Goal: Transaction & Acquisition: Obtain resource

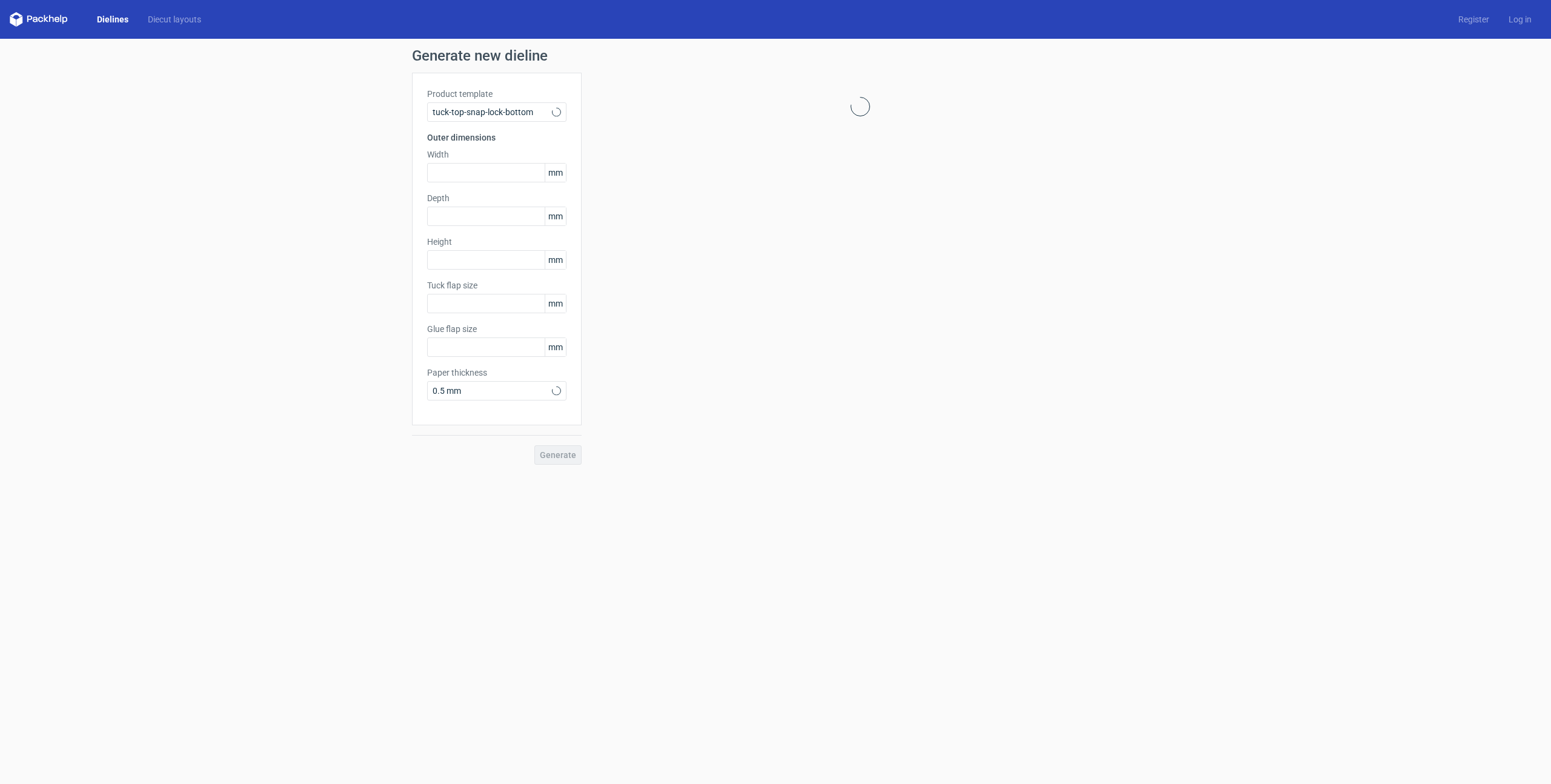
type input "15"
type input "10"
click at [519, 180] on input "text" at bounding box center [497, 172] width 139 height 20
type input "64"
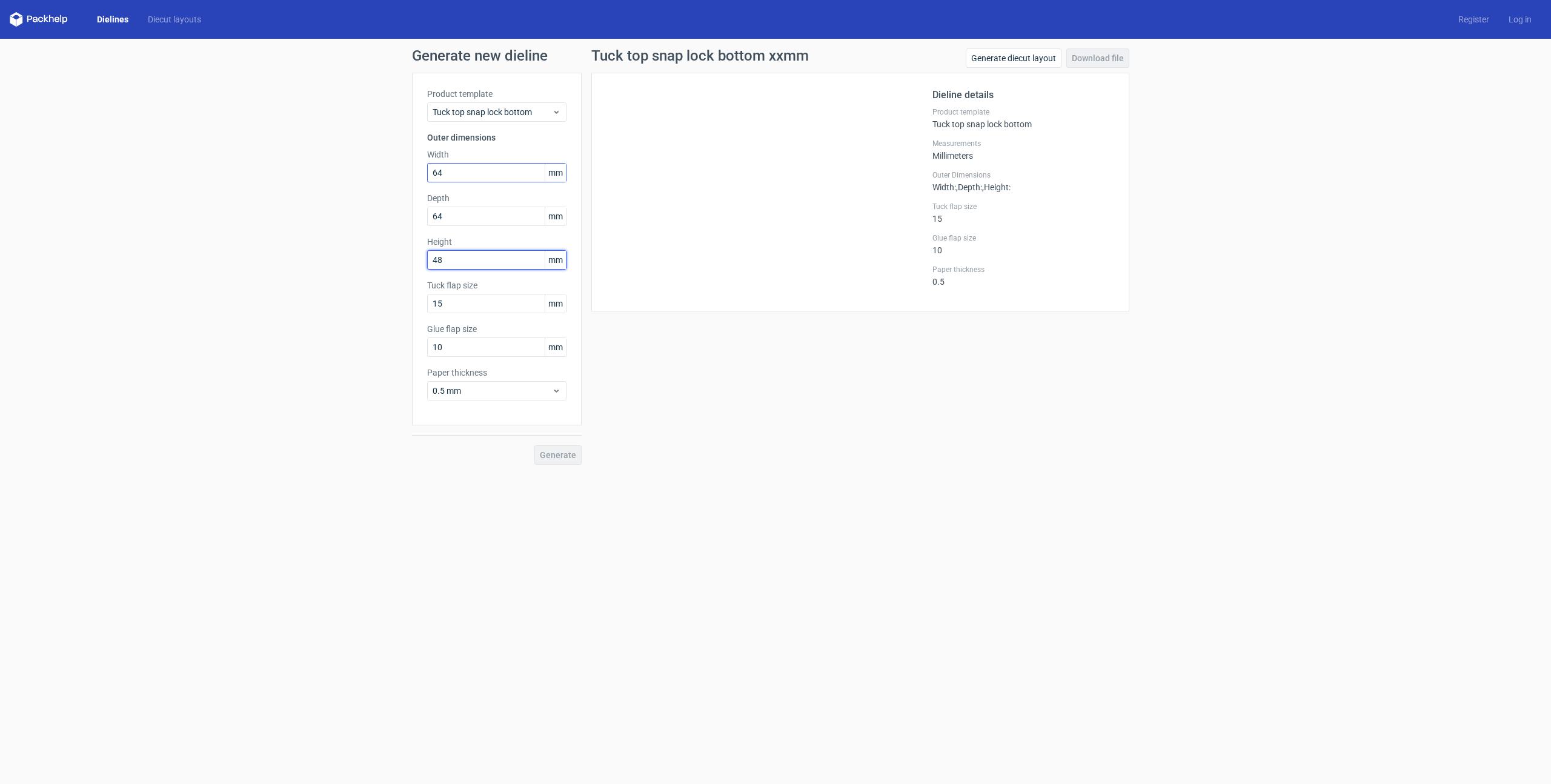
type input "48"
click at [544, 446] on button "Generate" at bounding box center [558, 454] width 47 height 20
click at [517, 124] on div "Product template Tuck top snap lock bottom Outer dimensions Width 64 mm Depth 6…" at bounding box center [497, 249] width 170 height 352
click at [515, 113] on span "Tuck top snap lock bottom" at bounding box center [492, 112] width 120 height 12
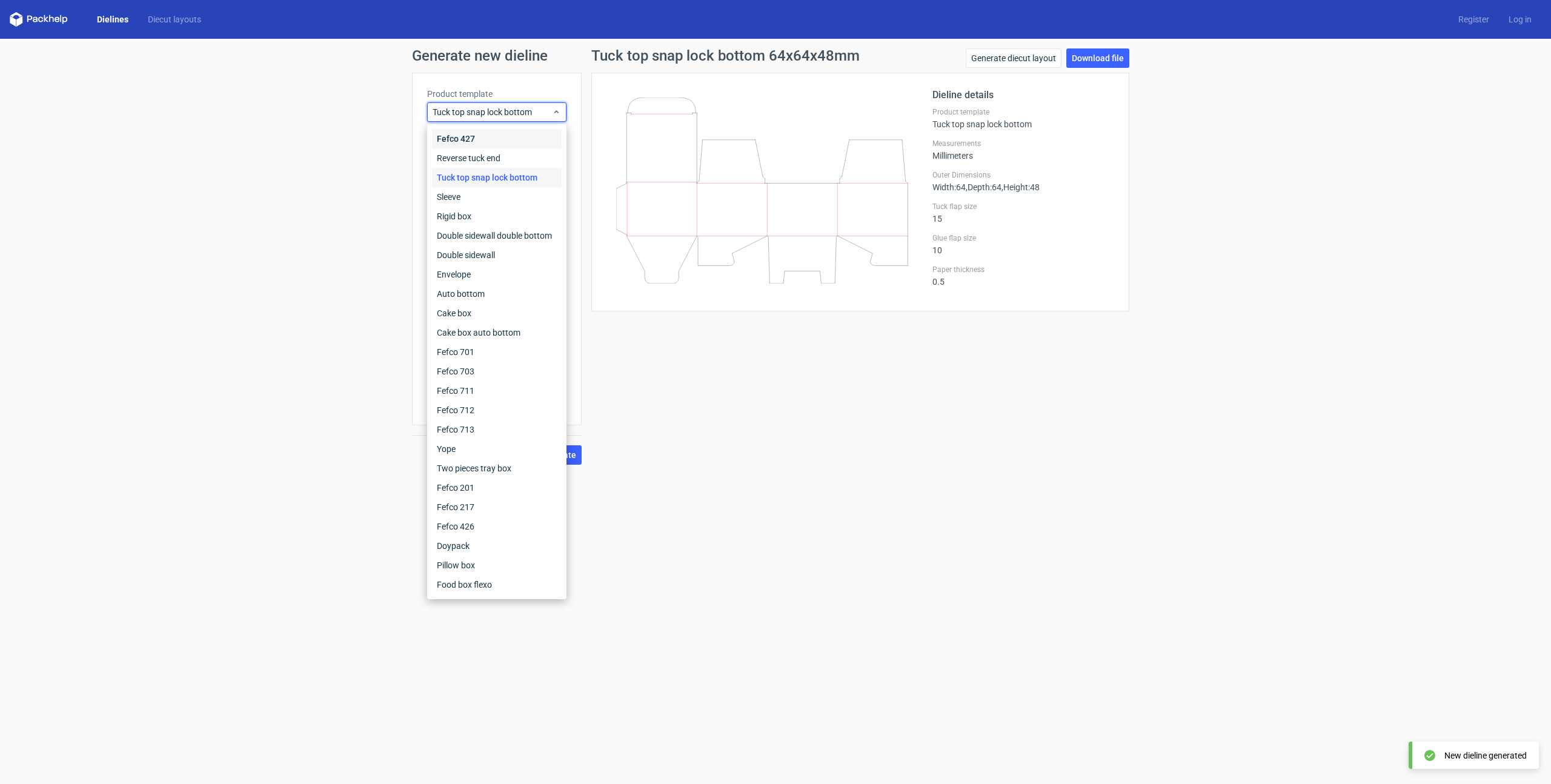
click at [505, 138] on div "Fefco 427" at bounding box center [497, 138] width 130 height 20
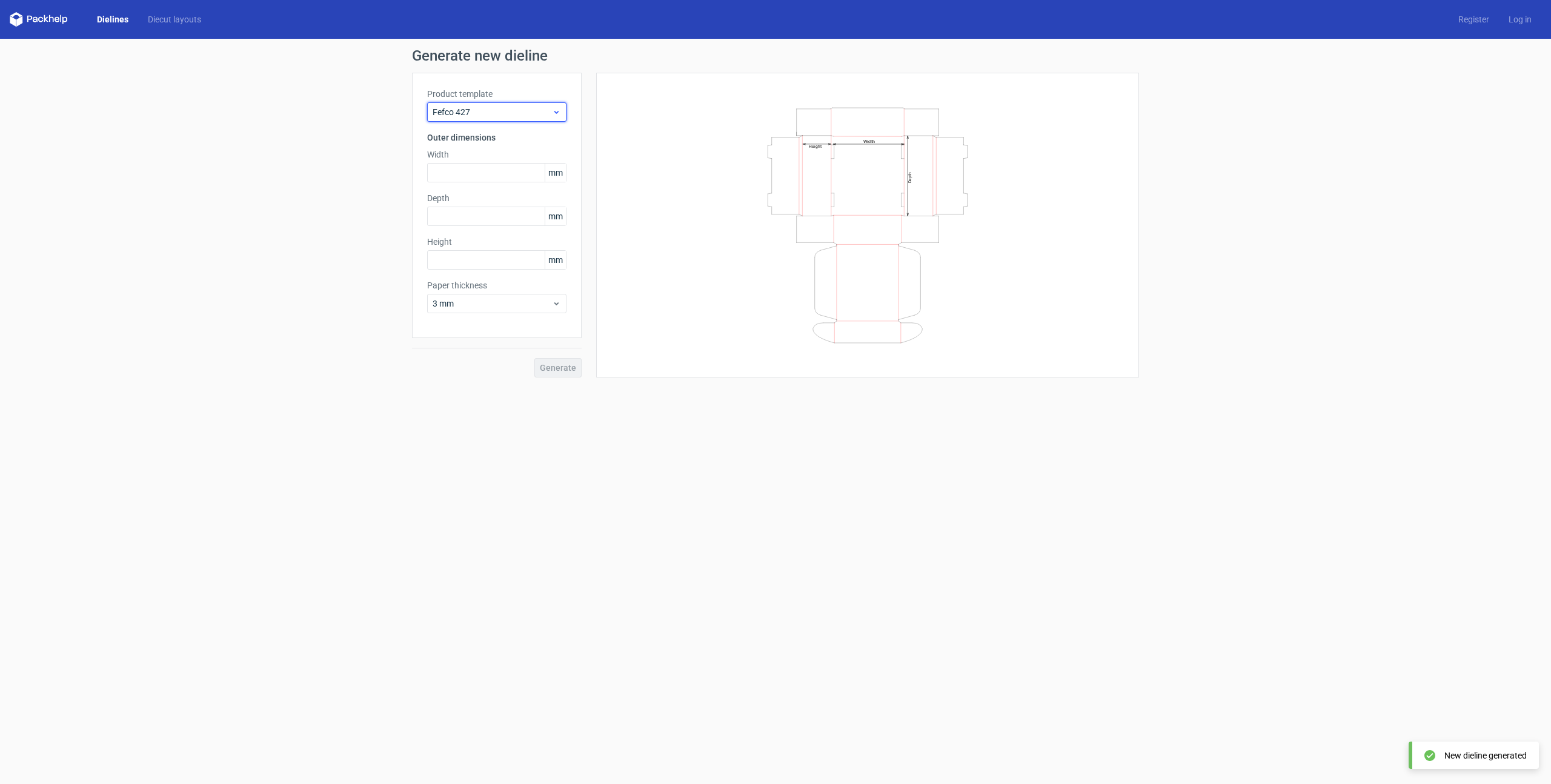
click at [509, 116] on span "Fefco 427" at bounding box center [492, 112] width 120 height 12
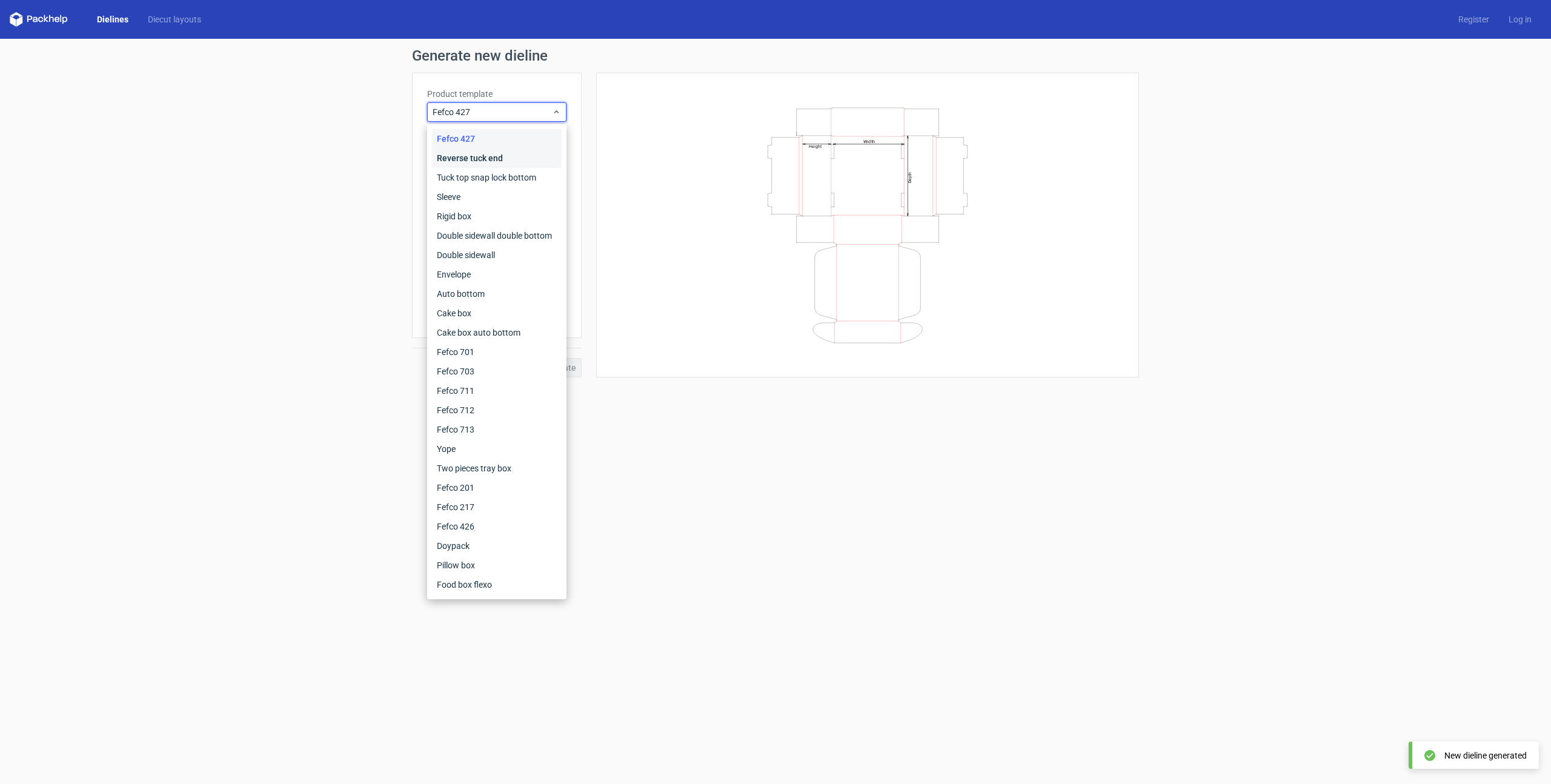
click at [492, 158] on div "Reverse tuck end" at bounding box center [497, 158] width 130 height 20
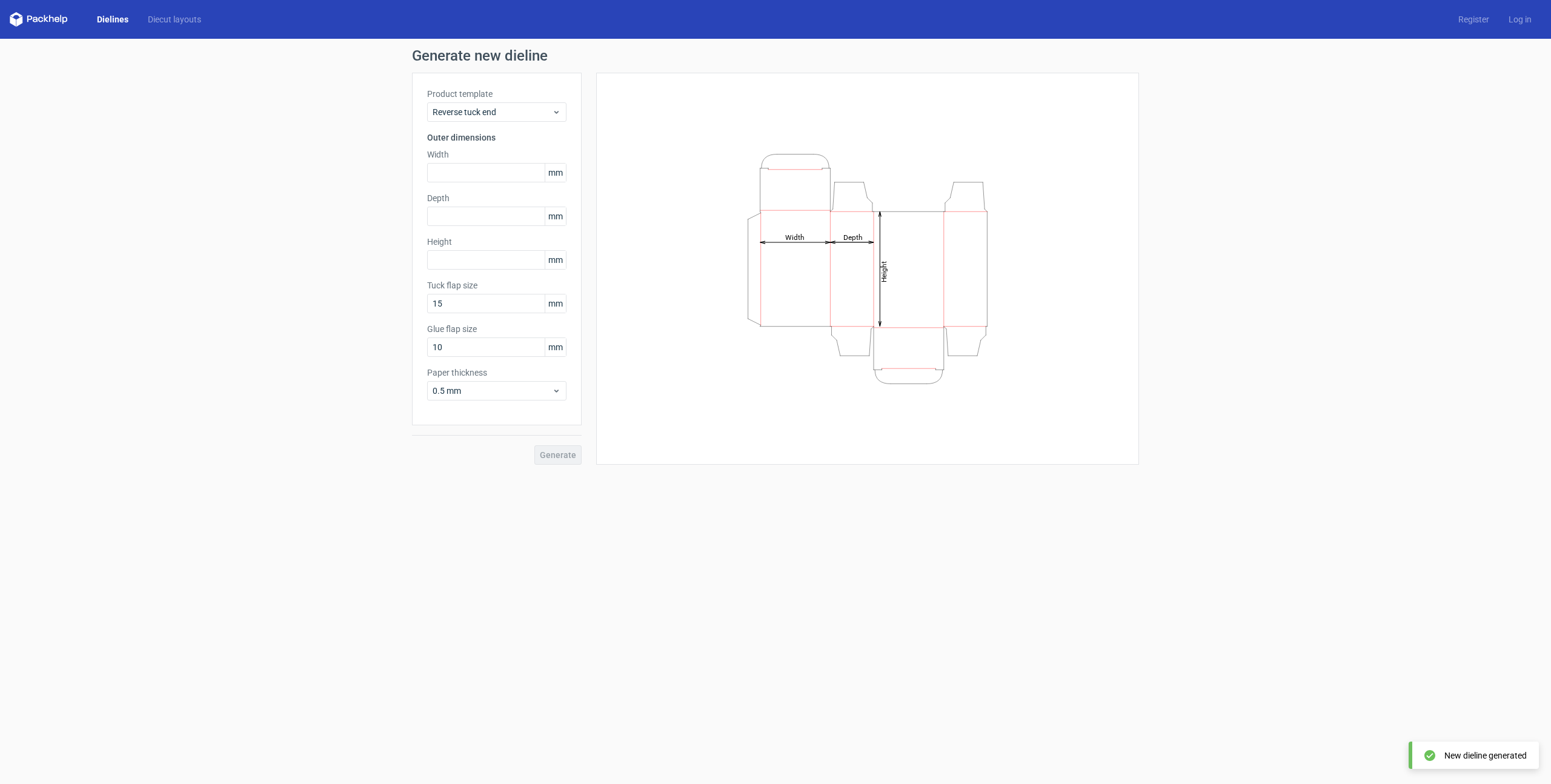
click at [563, 450] on div "Generate" at bounding box center [497, 445] width 170 height 39
click at [497, 186] on div "Product template Reverse tuck end Outer dimensions Width mm Depth mm Height [PE…" at bounding box center [497, 249] width 170 height 352
click at [497, 177] on input "text" at bounding box center [497, 172] width 139 height 20
type input "64"
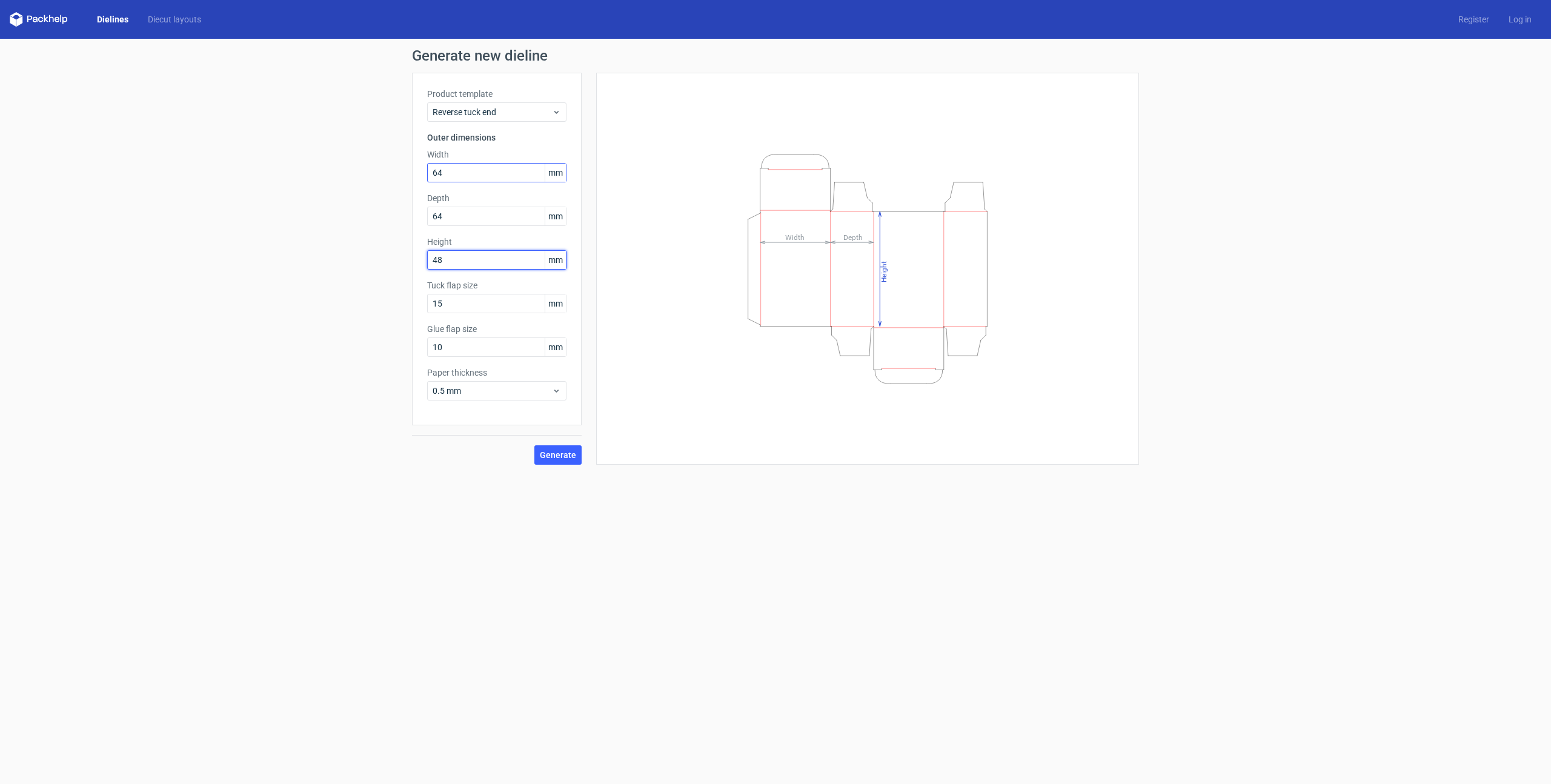
type input "48"
click at [534, 445] on button "Generate" at bounding box center [558, 454] width 47 height 20
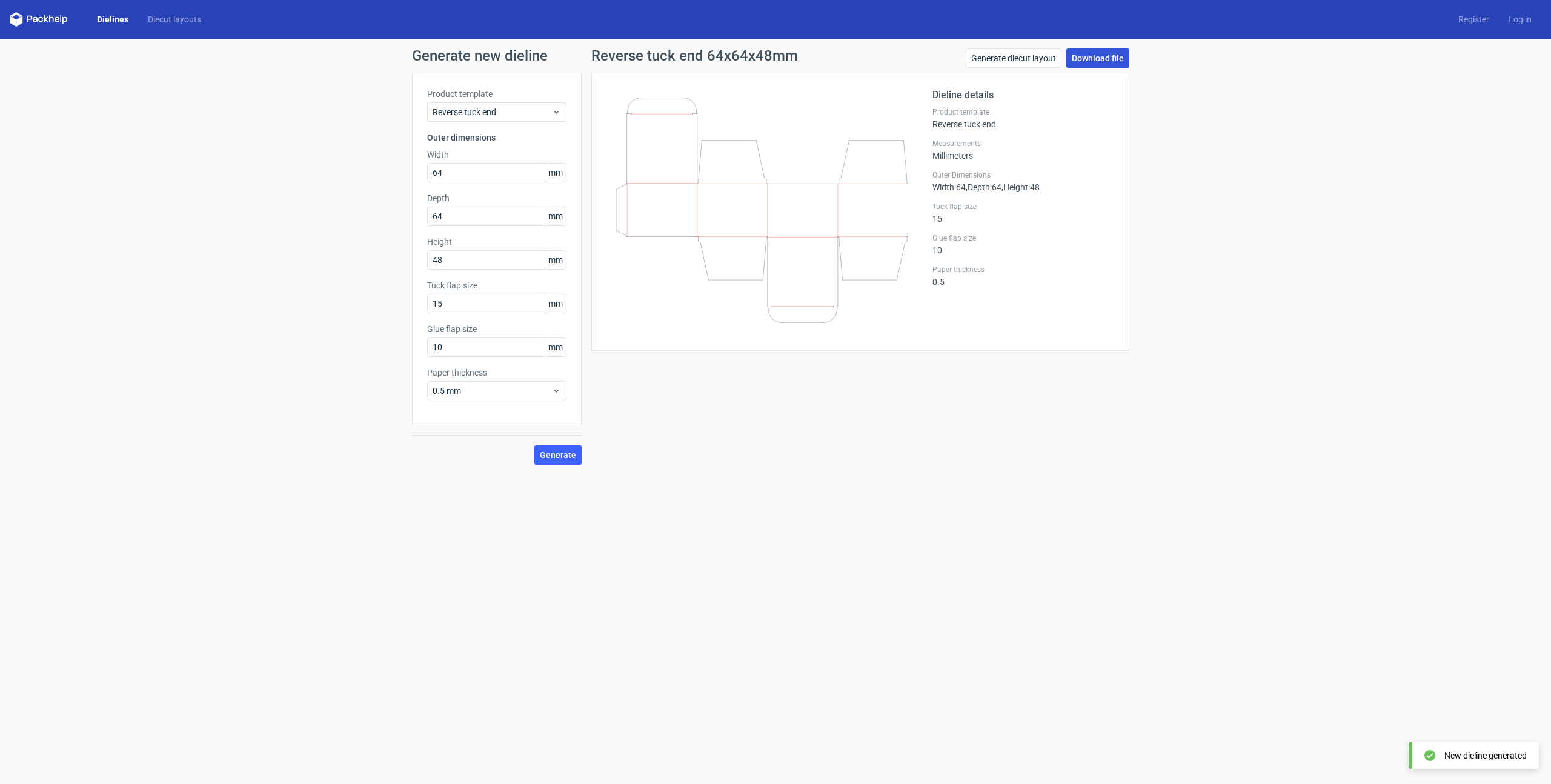
click at [1109, 61] on link "Download file" at bounding box center [1098, 58] width 63 height 20
